Goal: Information Seeking & Learning: Learn about a topic

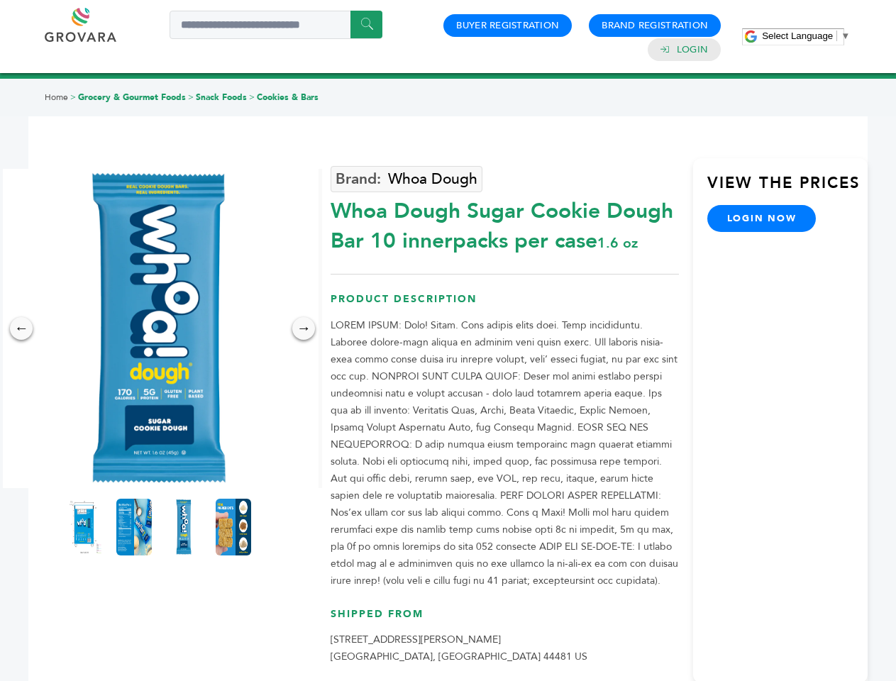
click at [806, 35] on span "Select Language" at bounding box center [797, 35] width 71 height 11
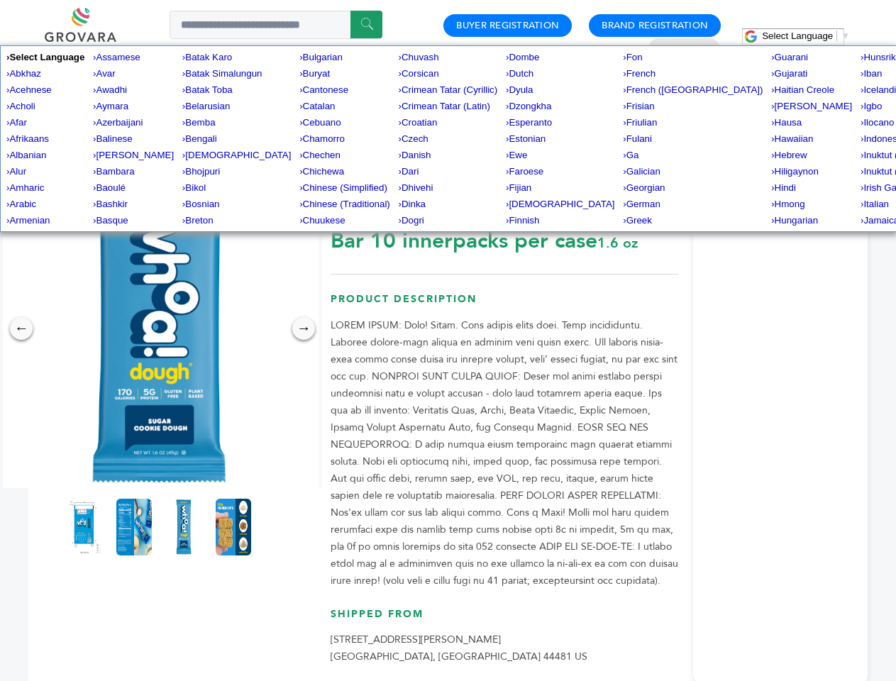
click at [159, 328] on img at bounding box center [158, 328] width 319 height 319
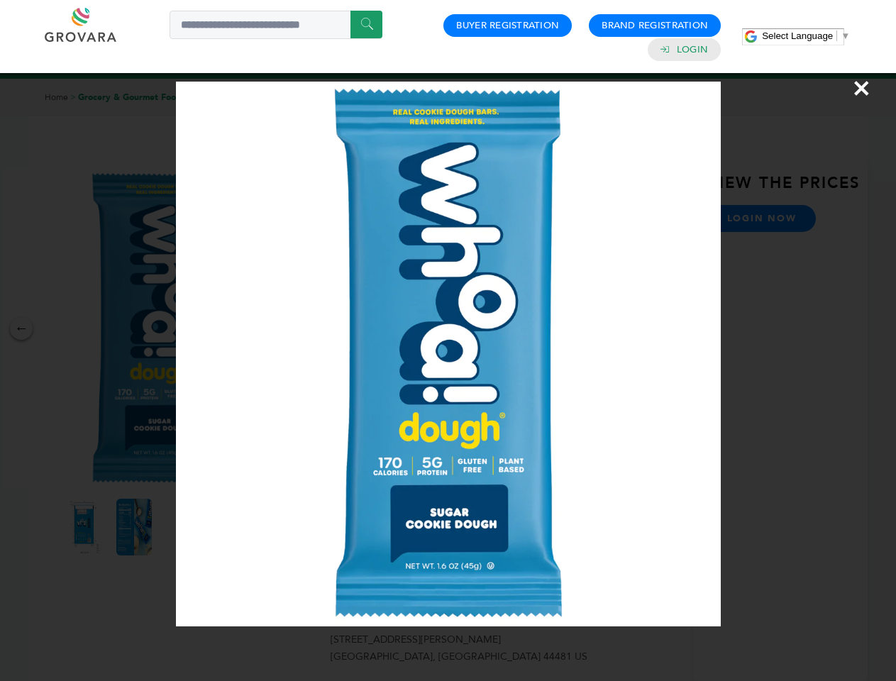
click at [21, 328] on div "×" at bounding box center [448, 340] width 896 height 681
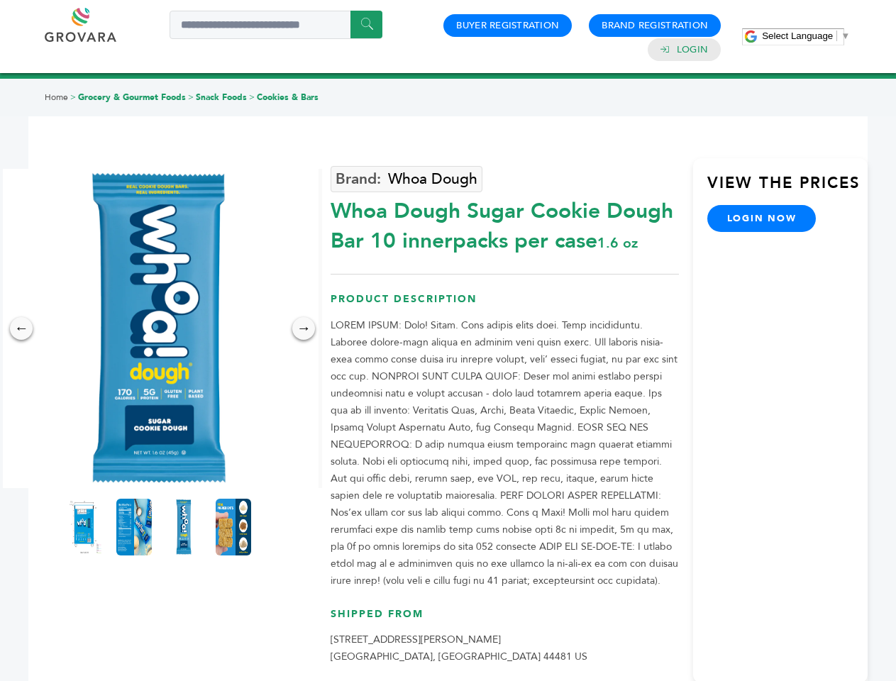
click at [303, 328] on div "→" at bounding box center [303, 328] width 23 height 23
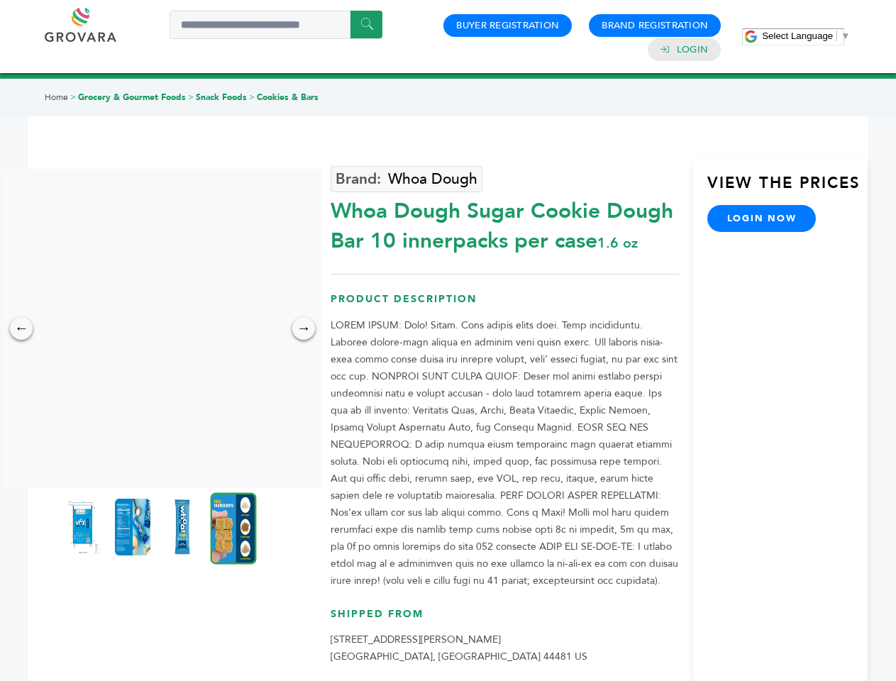
click at [84, 527] on img at bounding box center [82, 526] width 35 height 57
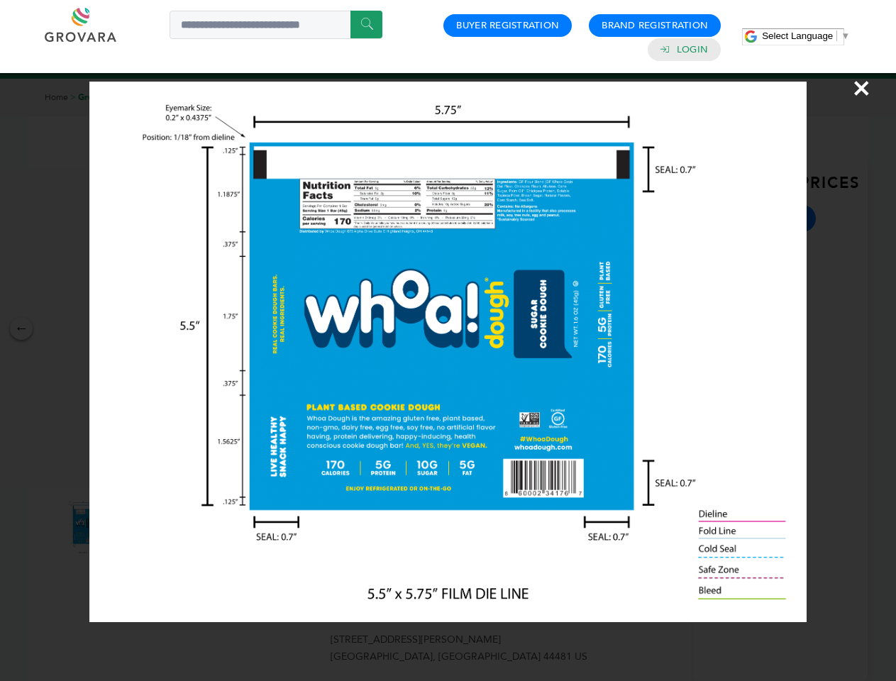
click at [134, 527] on div "×" at bounding box center [448, 340] width 896 height 681
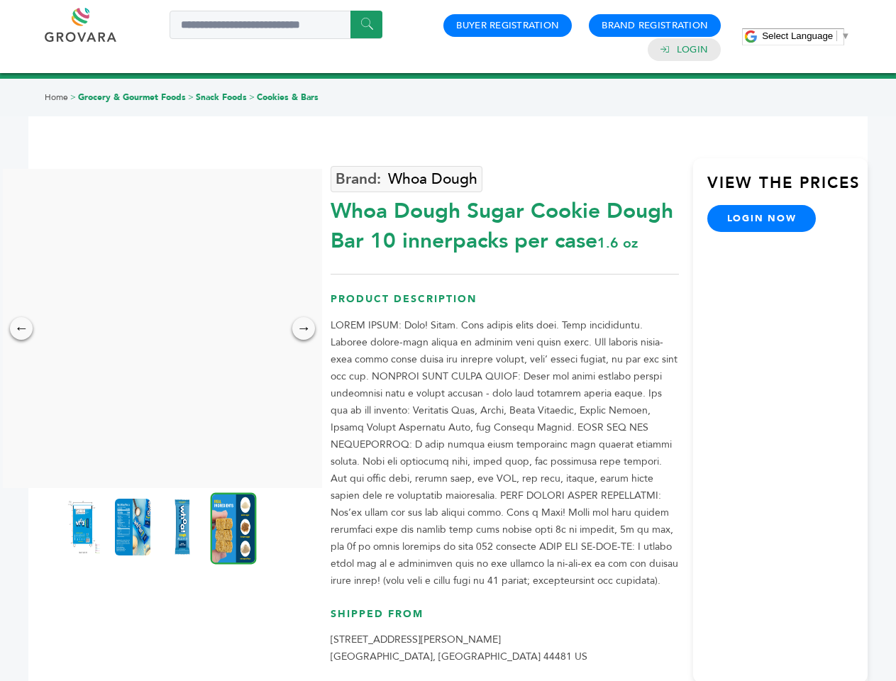
click at [184, 527] on img at bounding box center [182, 526] width 35 height 57
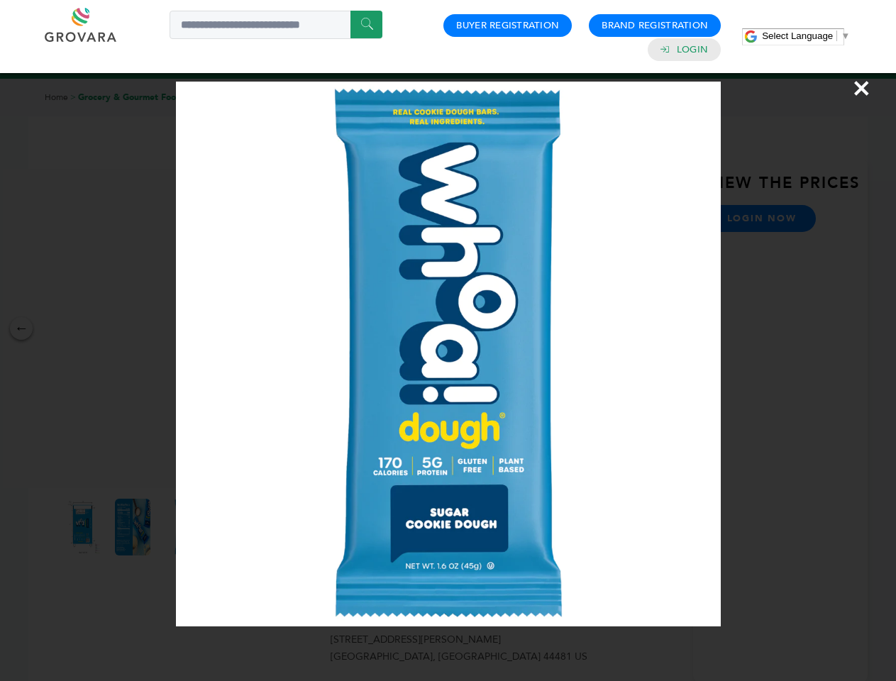
click at [233, 527] on div "×" at bounding box center [448, 340] width 896 height 681
